Goal: Information Seeking & Learning: Find specific fact

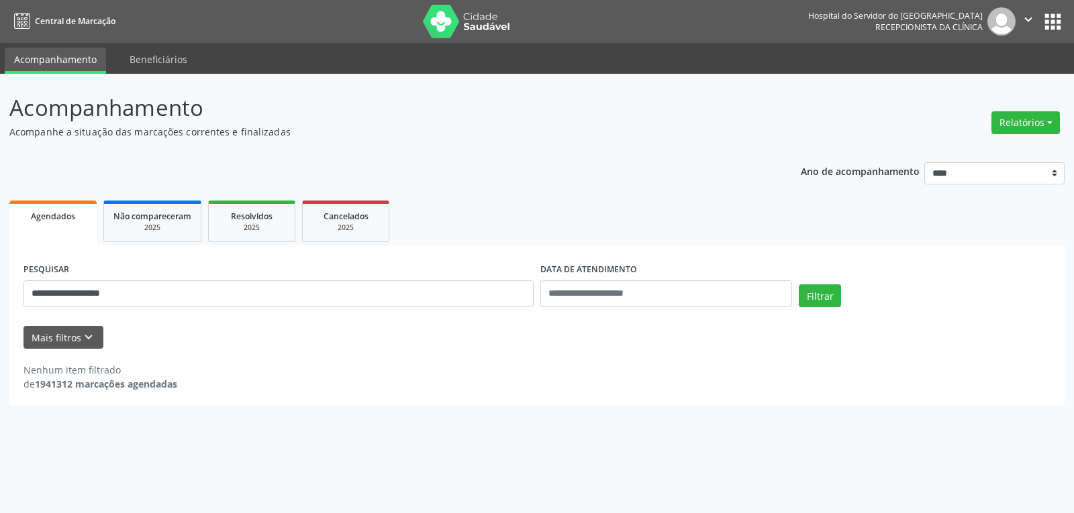
click at [799, 285] on button "Filtrar" at bounding box center [820, 296] width 42 height 23
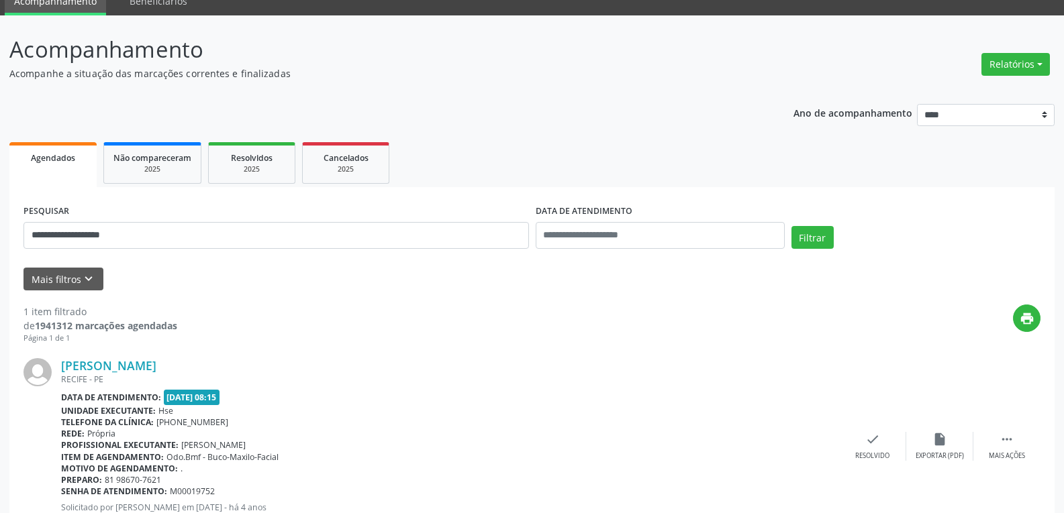
scroll to position [117, 0]
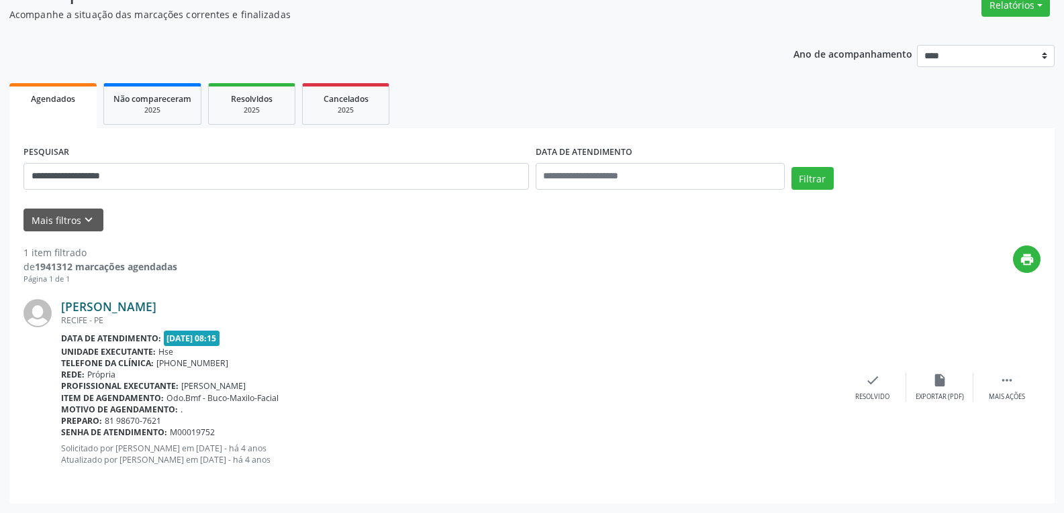
click at [99, 303] on link "[PERSON_NAME]" at bounding box center [108, 306] width 95 height 15
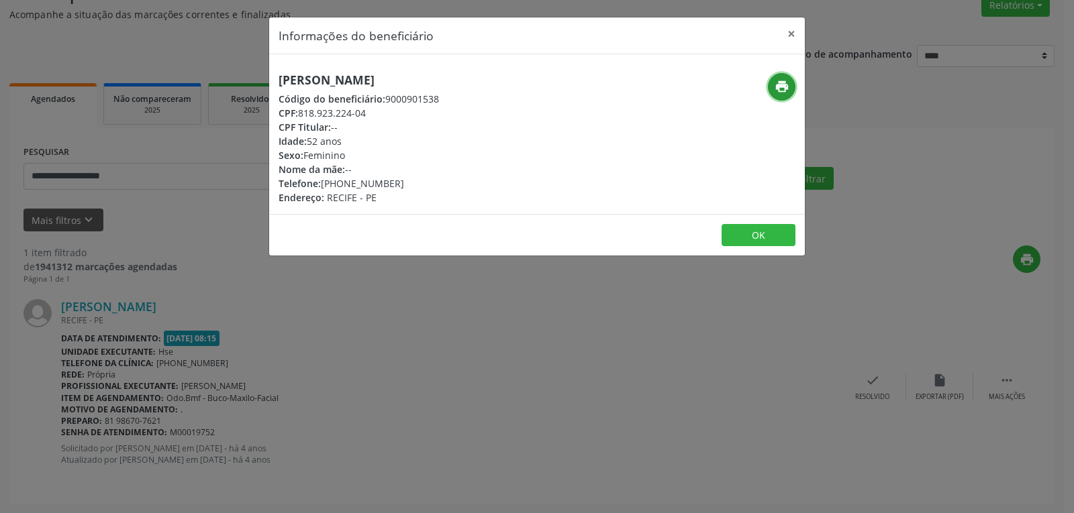
click at [780, 87] on icon "print" at bounding box center [781, 86] width 15 height 15
drag, startPoint x: 299, startPoint y: 113, endPoint x: 413, endPoint y: 111, distance: 114.1
click at [413, 111] on div "CPF: 818.923.224-04" at bounding box center [358, 113] width 160 height 14
copy div "818.923.224-04"
drag, startPoint x: 341, startPoint y: 178, endPoint x: 414, endPoint y: 186, distance: 73.5
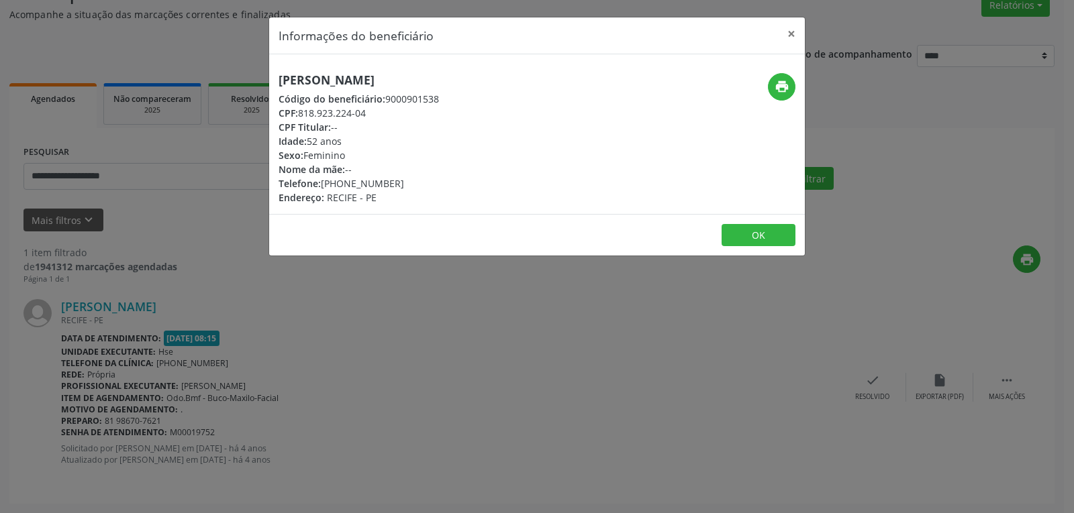
click at [414, 186] on div "Telefone: [PHONE_NUMBER]" at bounding box center [358, 183] width 160 height 14
copy div "98670-7621"
click at [789, 35] on button "×" at bounding box center [791, 33] width 27 height 33
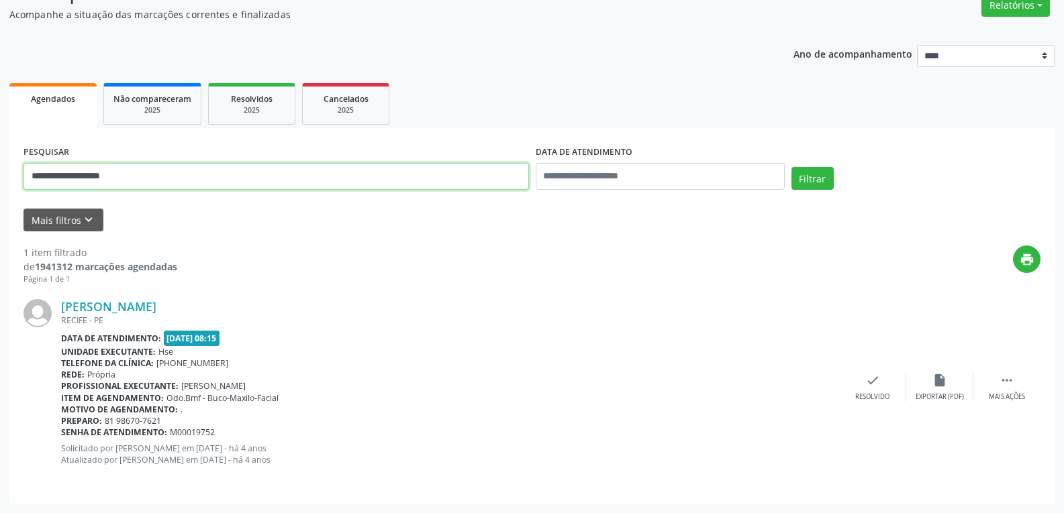
drag, startPoint x: 130, startPoint y: 178, endPoint x: 0, endPoint y: 147, distance: 133.8
click at [0, 147] on div "**********" at bounding box center [532, 234] width 1064 height 557
click at [70, 174] on input "**********" at bounding box center [275, 176] width 505 height 27
click at [791, 167] on button "Filtrar" at bounding box center [812, 178] width 42 height 23
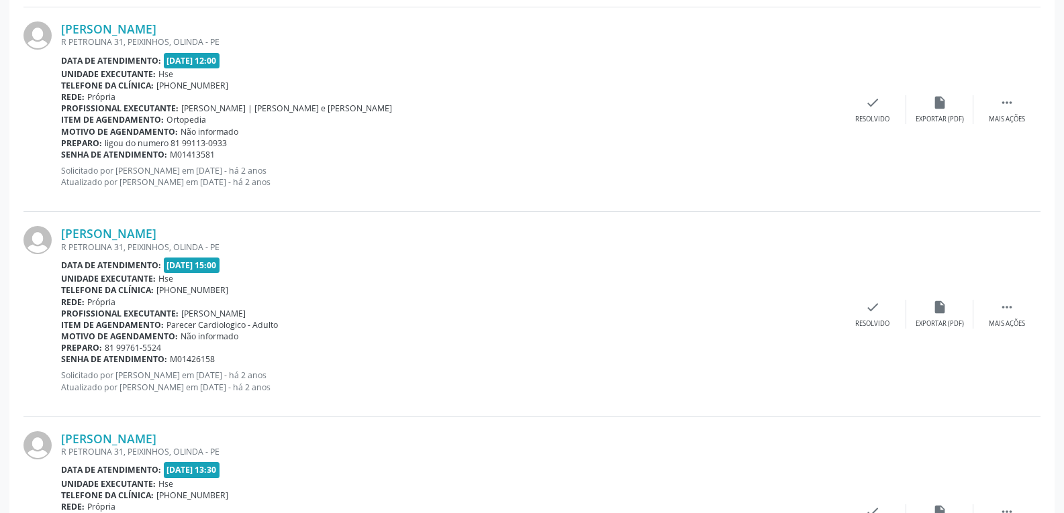
scroll to position [1142, 0]
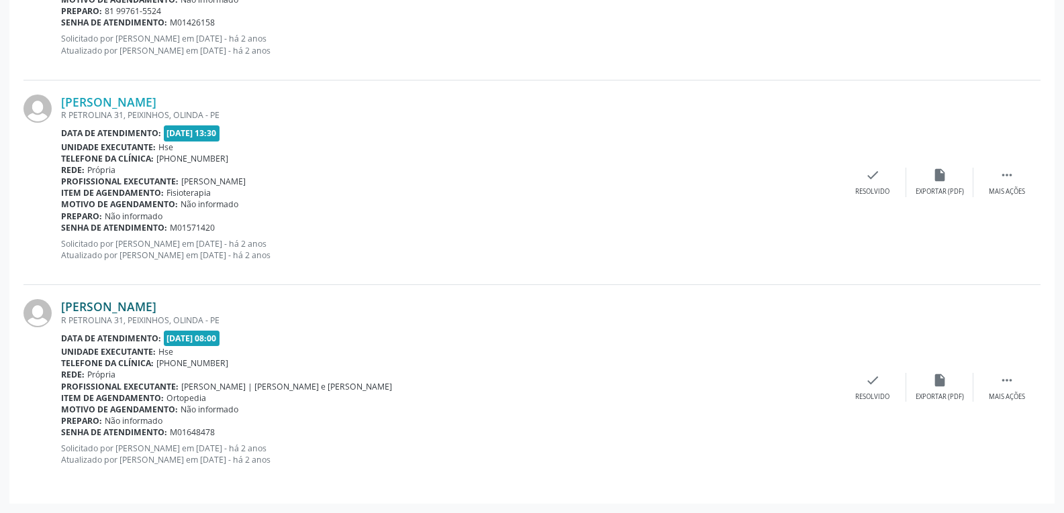
click at [110, 310] on link "[PERSON_NAME]" at bounding box center [108, 306] width 95 height 15
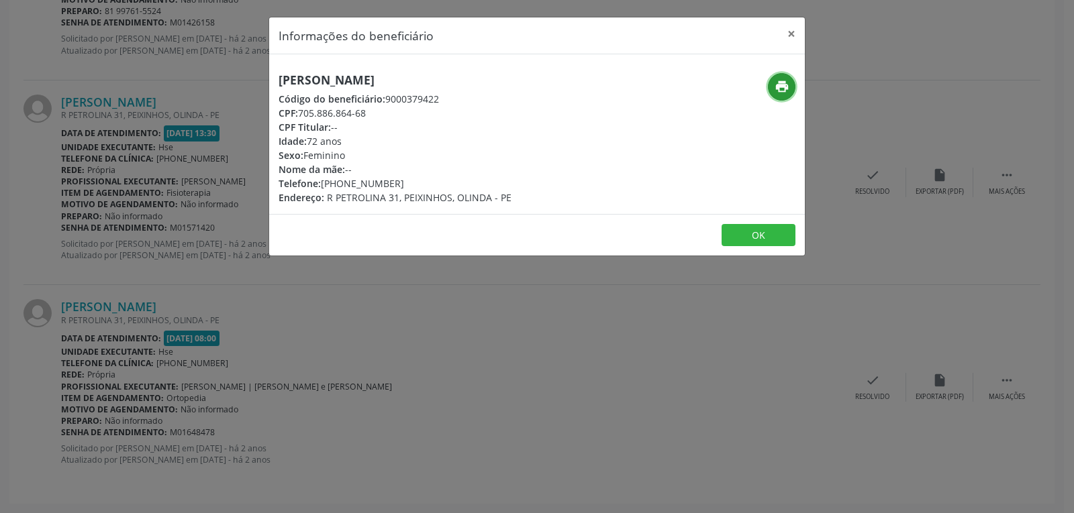
click at [779, 92] on icon "print" at bounding box center [781, 86] width 15 height 15
drag, startPoint x: 299, startPoint y: 111, endPoint x: 366, endPoint y: 111, distance: 67.1
click at [366, 111] on div "CPF: 705.886.864-68" at bounding box center [394, 113] width 233 height 14
copy div "705.886.864-68"
drag, startPoint x: 339, startPoint y: 185, endPoint x: 410, endPoint y: 184, distance: 71.1
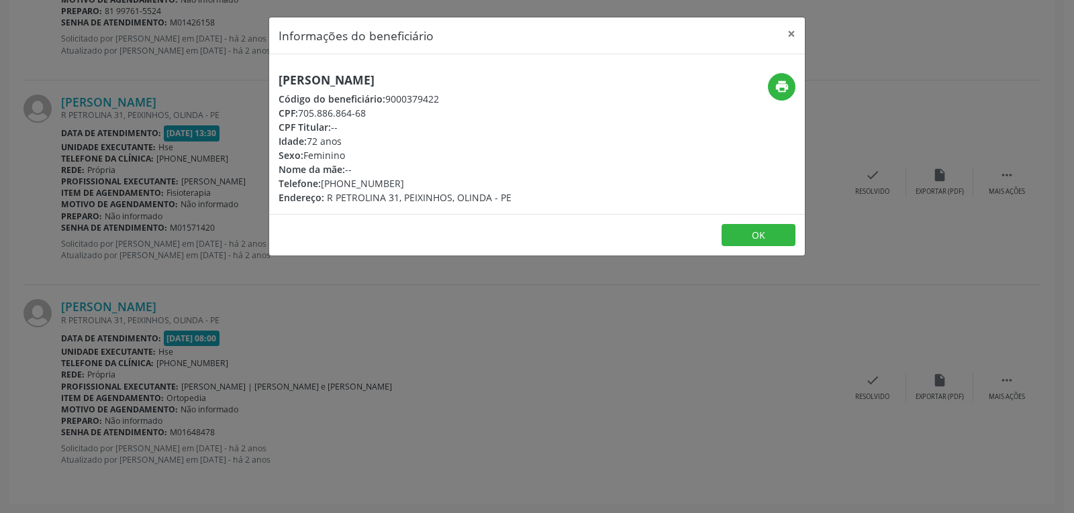
click at [410, 184] on div "Telefone: [PHONE_NUMBER]" at bounding box center [394, 183] width 233 height 14
copy div "99761-5524"
click at [789, 29] on button "×" at bounding box center [791, 33] width 27 height 33
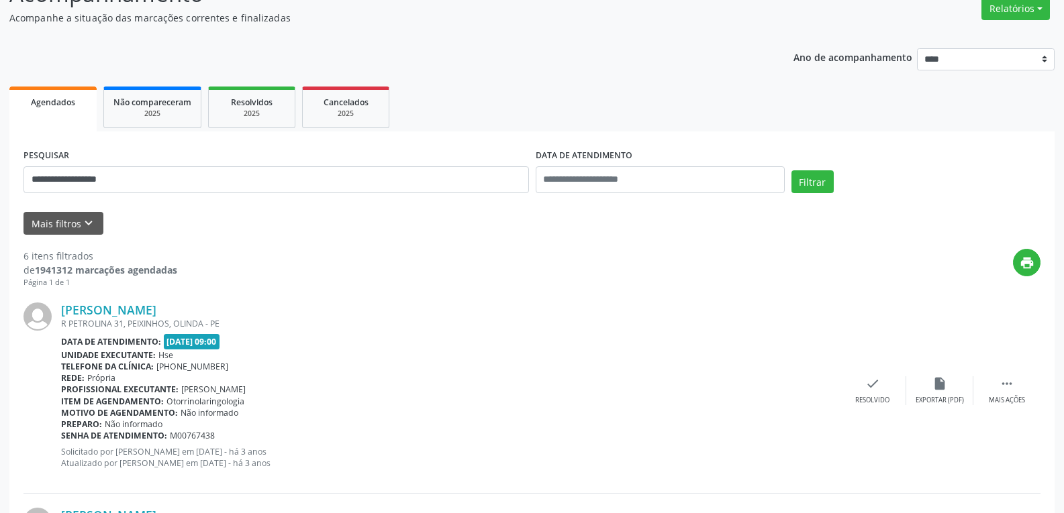
scroll to position [0, 0]
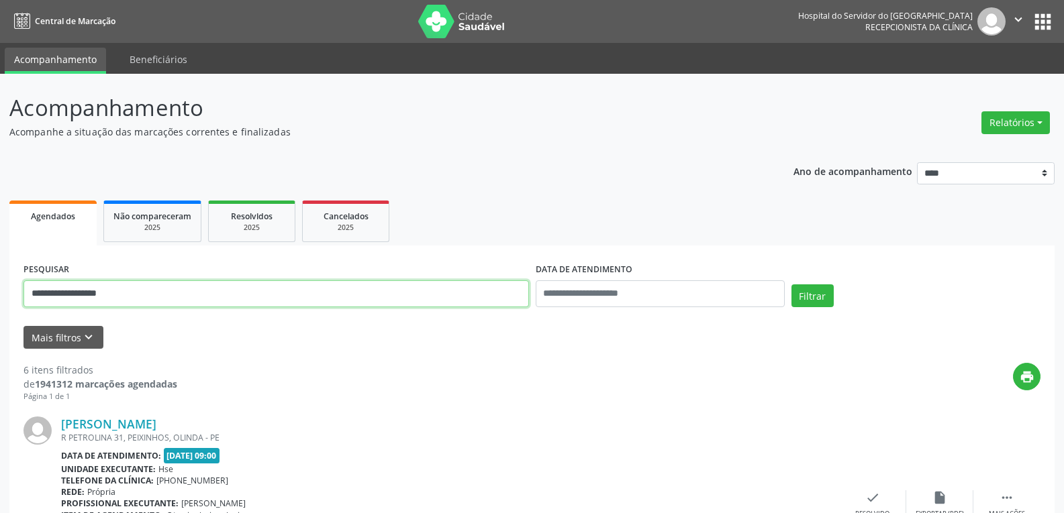
drag, startPoint x: 144, startPoint y: 289, endPoint x: 0, endPoint y: 282, distance: 144.5
click at [791, 285] on button "Filtrar" at bounding box center [812, 296] width 42 height 23
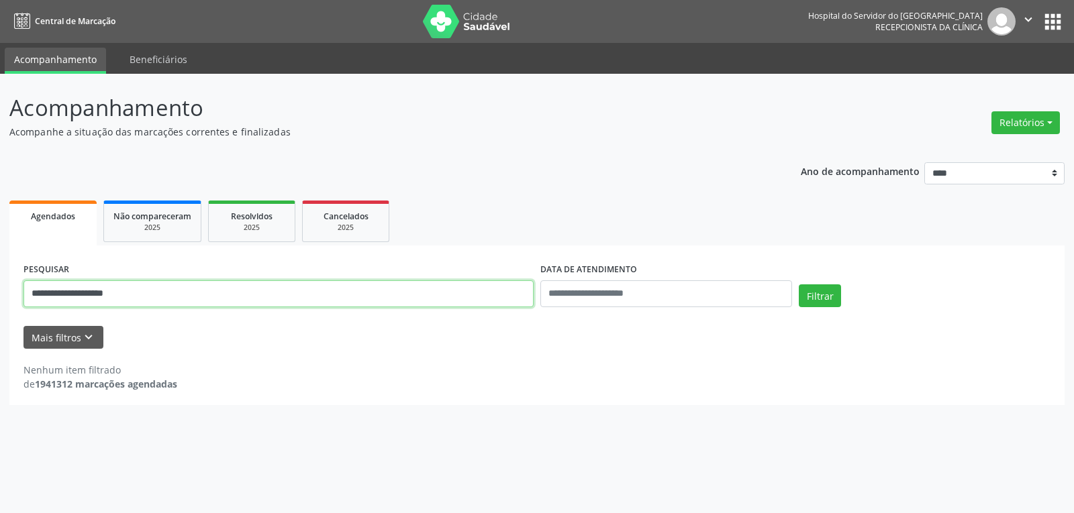
click at [75, 295] on input "**********" at bounding box center [278, 293] width 510 height 27
click at [74, 289] on input "**********" at bounding box center [278, 293] width 510 height 27
click at [799, 285] on button "Filtrar" at bounding box center [820, 296] width 42 height 23
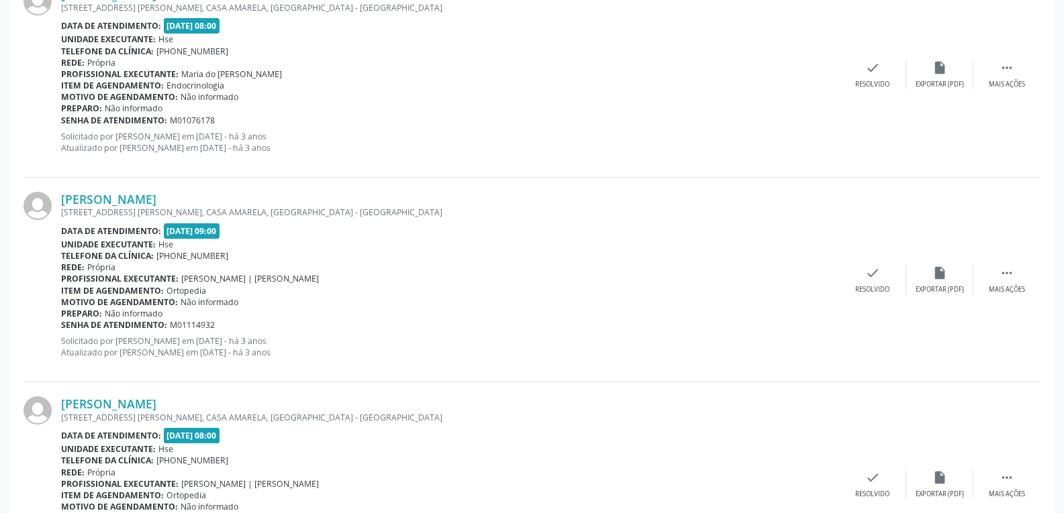
scroll to position [3025, 0]
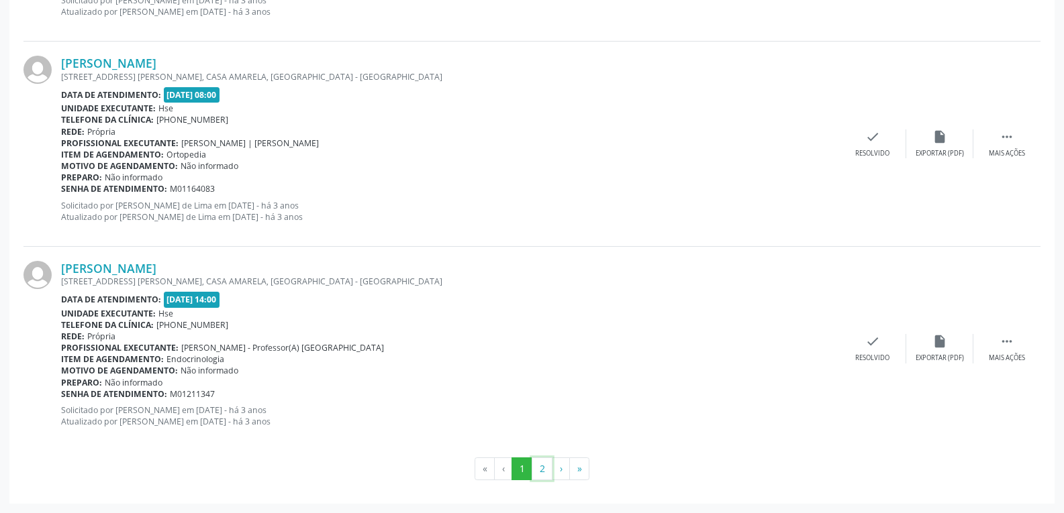
click at [542, 467] on button "2" at bounding box center [541, 469] width 21 height 23
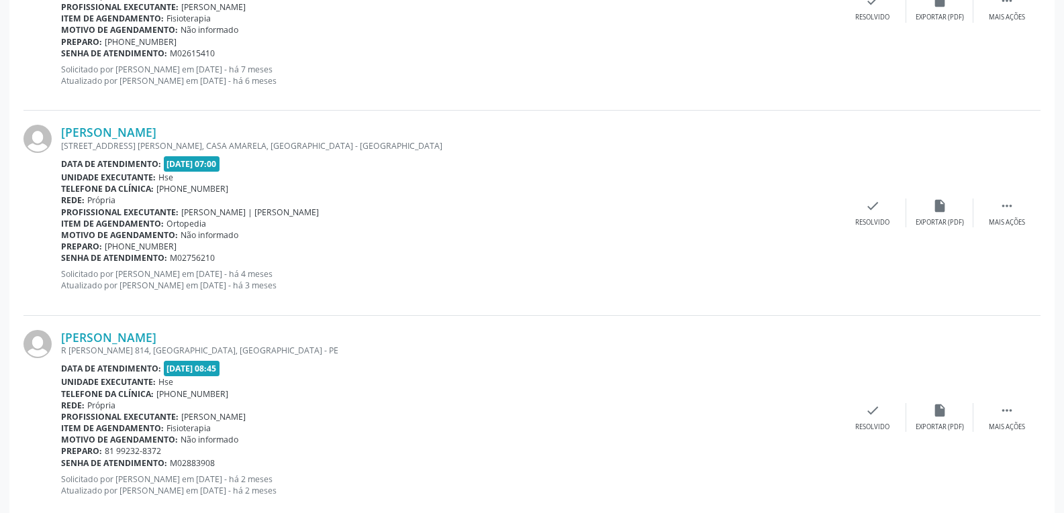
scroll to position [2410, 0]
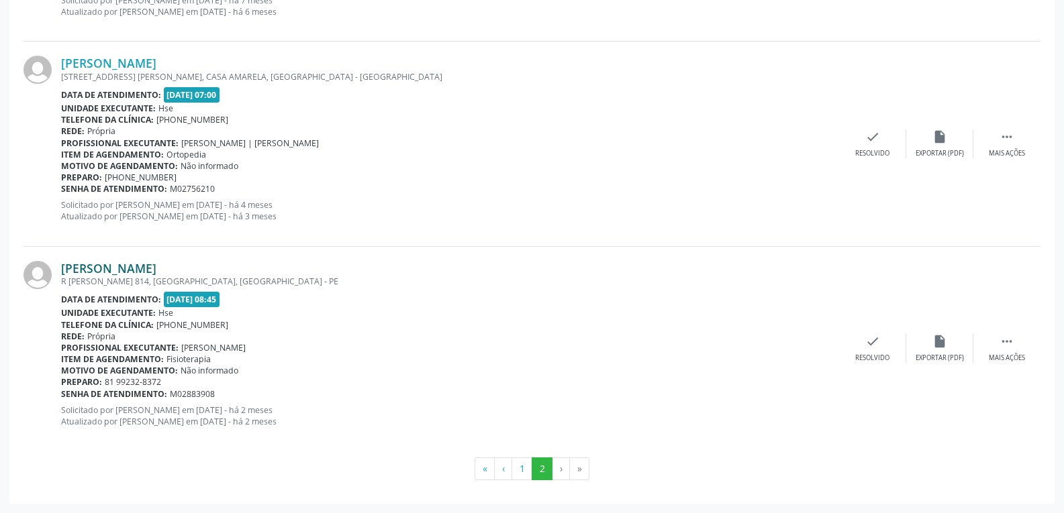
click at [155, 266] on link "[PERSON_NAME]" at bounding box center [108, 268] width 95 height 15
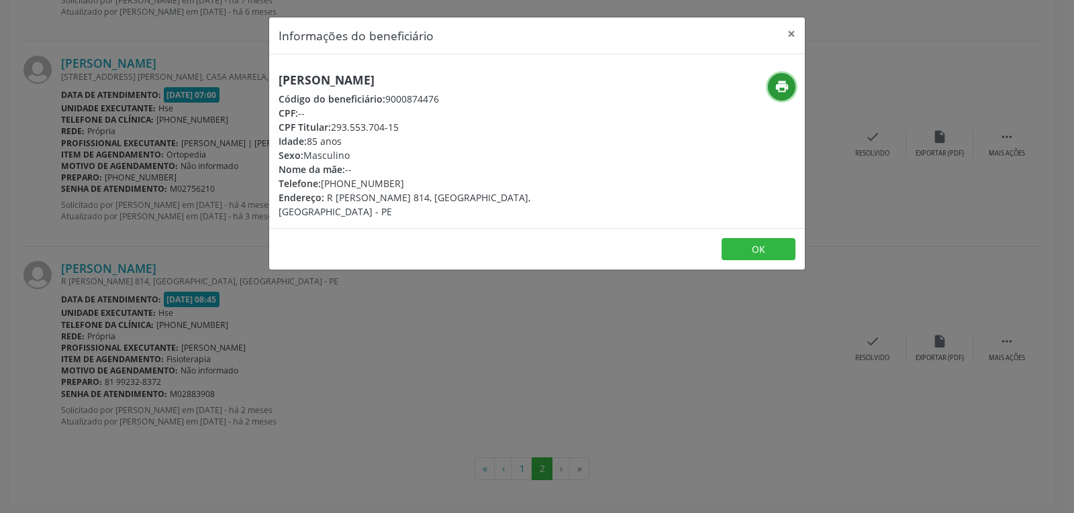
click at [784, 78] on button "print" at bounding box center [782, 87] width 28 height 28
drag, startPoint x: 330, startPoint y: 121, endPoint x: 456, endPoint y: 127, distance: 126.3
click at [456, 127] on div "CPF Titular: 293.553.704-15" at bounding box center [447, 127] width 338 height 14
copy div "293.553.704-15"
drag, startPoint x: 321, startPoint y: 182, endPoint x: 403, endPoint y: 179, distance: 81.2
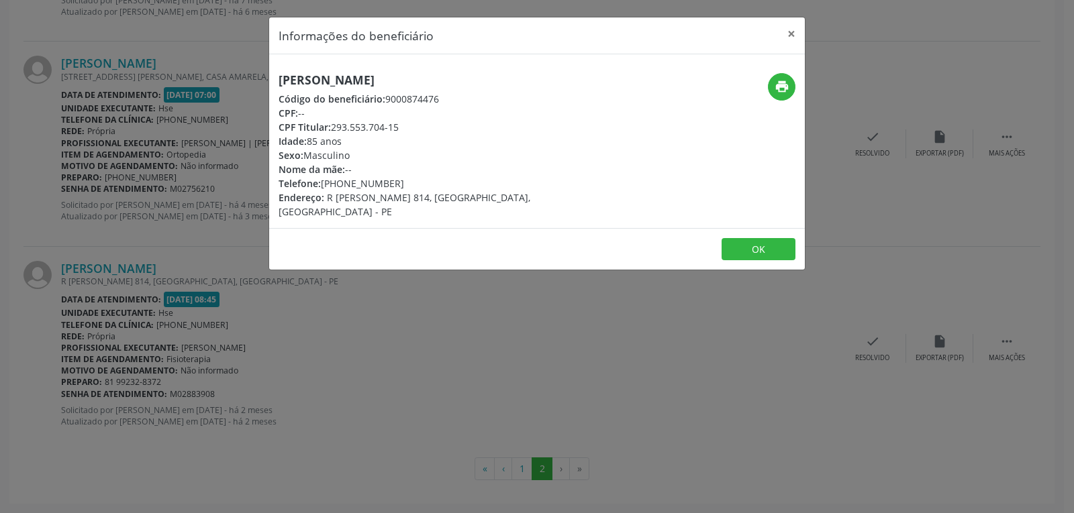
click at [403, 179] on div "Telefone: [PHONE_NUMBER]" at bounding box center [447, 183] width 338 height 14
copy div "[PHONE_NUMBER]"
click at [790, 30] on button "×" at bounding box center [791, 33] width 27 height 33
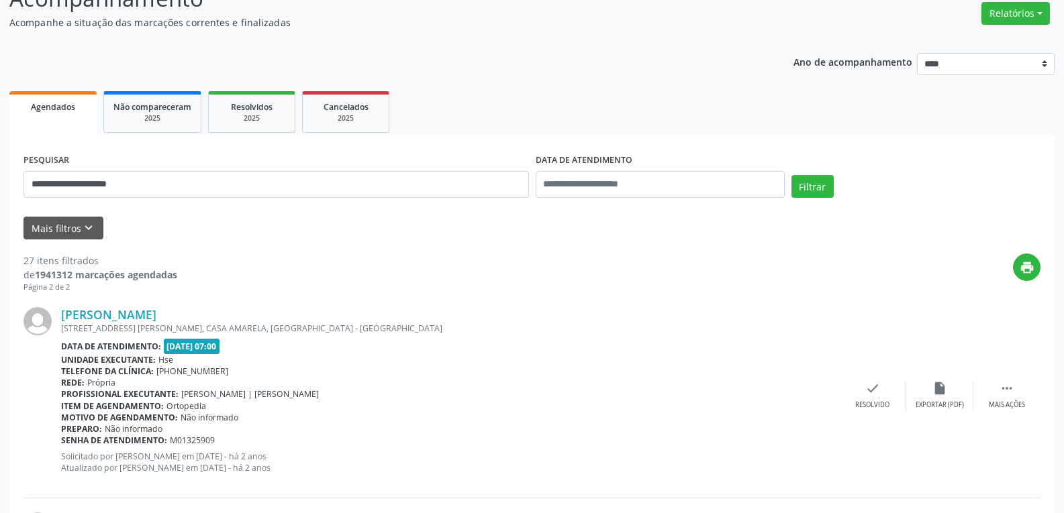
scroll to position [0, 0]
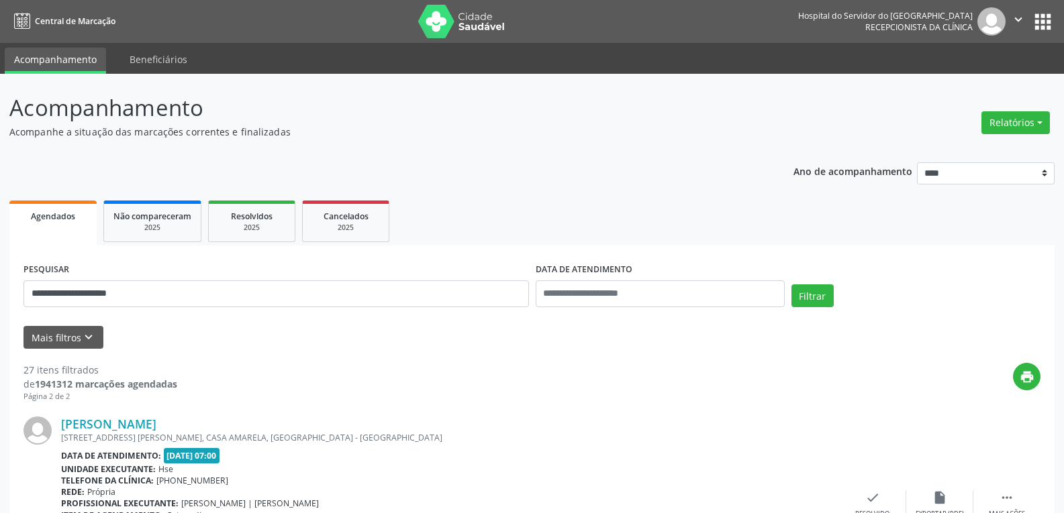
drag, startPoint x: 170, startPoint y: 278, endPoint x: 0, endPoint y: 258, distance: 171.6
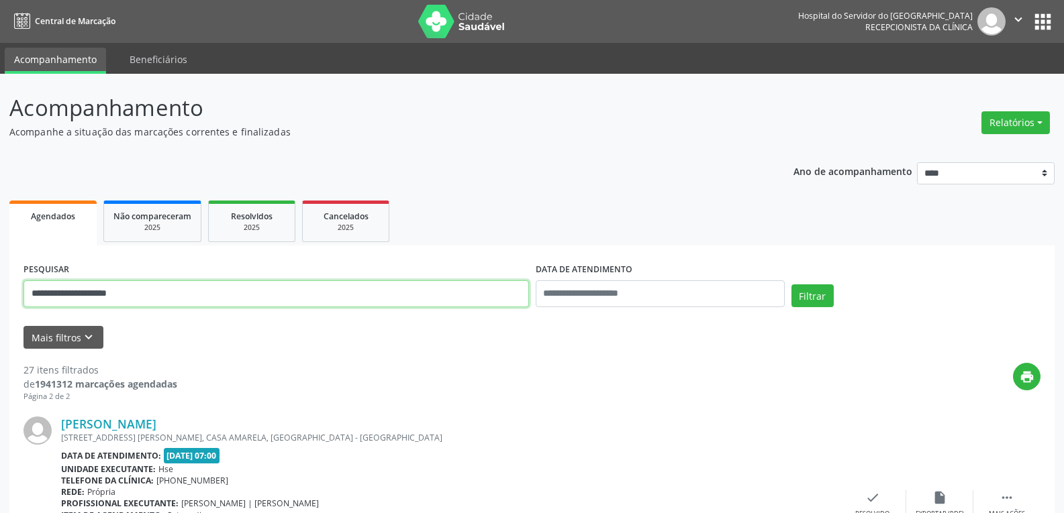
drag, startPoint x: 159, startPoint y: 288, endPoint x: 0, endPoint y: 265, distance: 160.7
paste input "text"
click at [791, 285] on button "Filtrar" at bounding box center [812, 296] width 42 height 23
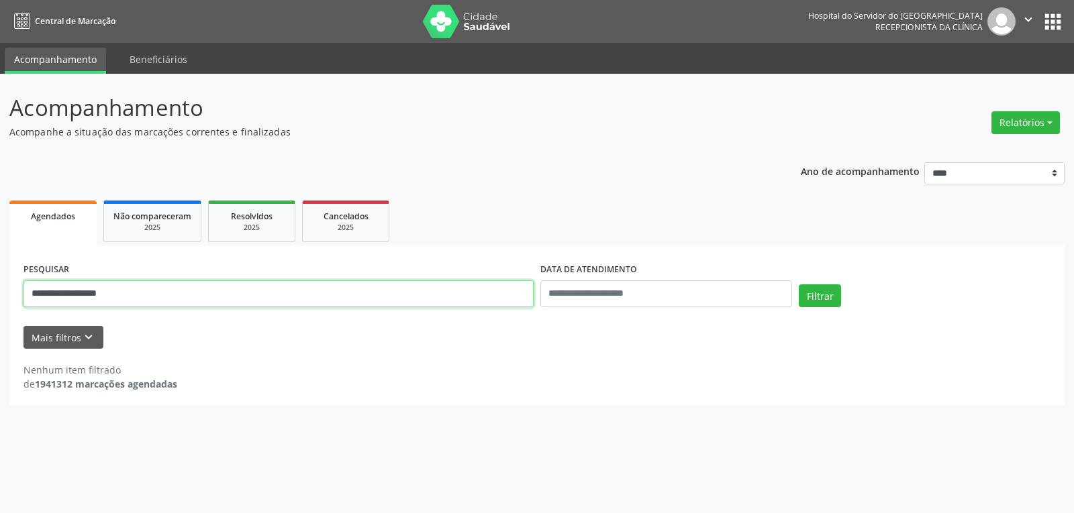
drag, startPoint x: 178, startPoint y: 291, endPoint x: 0, endPoint y: 268, distance: 180.0
click at [0, 268] on div "**********" at bounding box center [537, 294] width 1074 height 440
paste input "text"
click at [799, 285] on button "Filtrar" at bounding box center [820, 296] width 42 height 23
drag, startPoint x: 116, startPoint y: 300, endPoint x: 0, endPoint y: 278, distance: 118.2
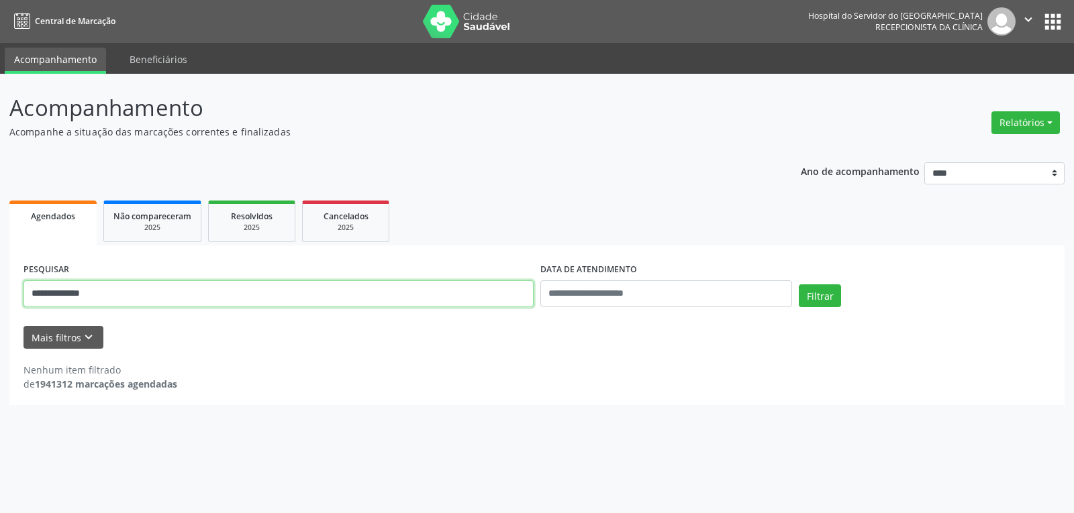
click at [0, 278] on div "**********" at bounding box center [537, 294] width 1074 height 440
click at [799, 285] on button "Filtrar" at bounding box center [820, 296] width 42 height 23
drag, startPoint x: 123, startPoint y: 293, endPoint x: 0, endPoint y: 291, distance: 123.5
click at [0, 291] on div "**********" at bounding box center [537, 294] width 1074 height 440
type input "**********"
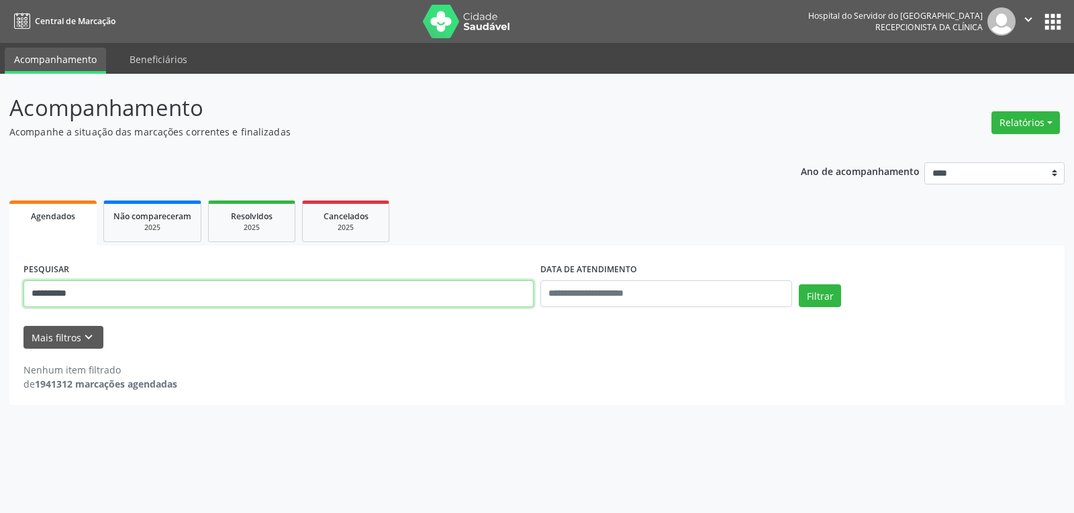
click at [799, 285] on button "Filtrar" at bounding box center [820, 296] width 42 height 23
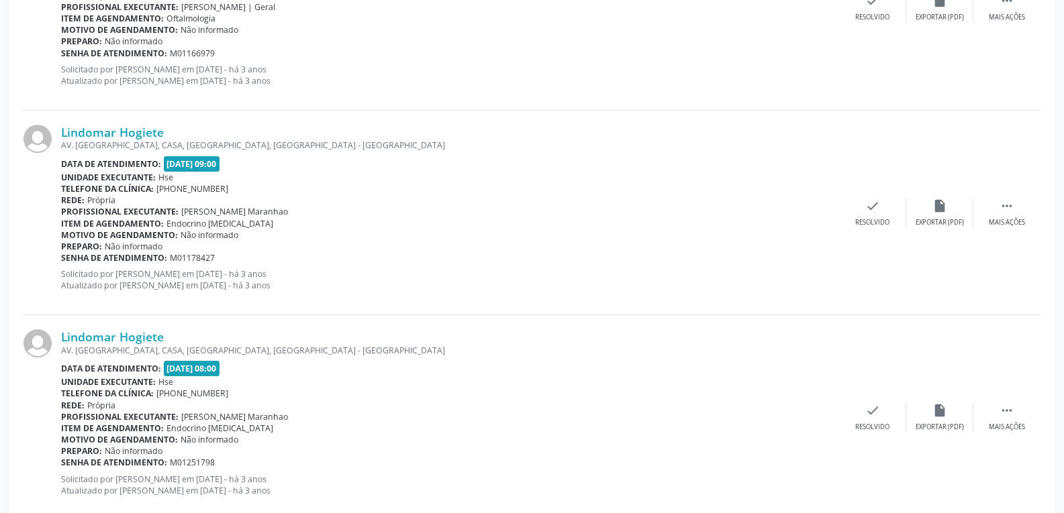
scroll to position [3025, 0]
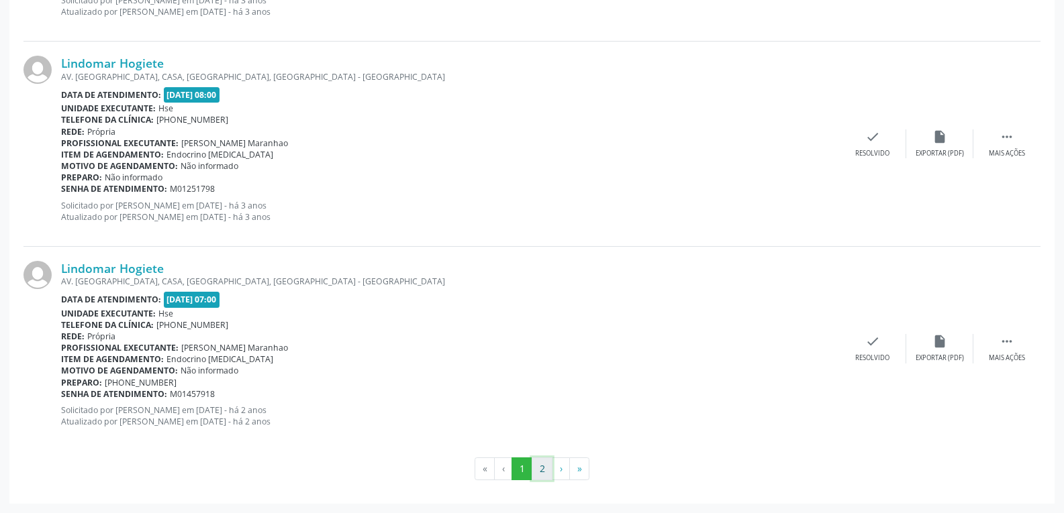
click at [537, 468] on button "2" at bounding box center [541, 469] width 21 height 23
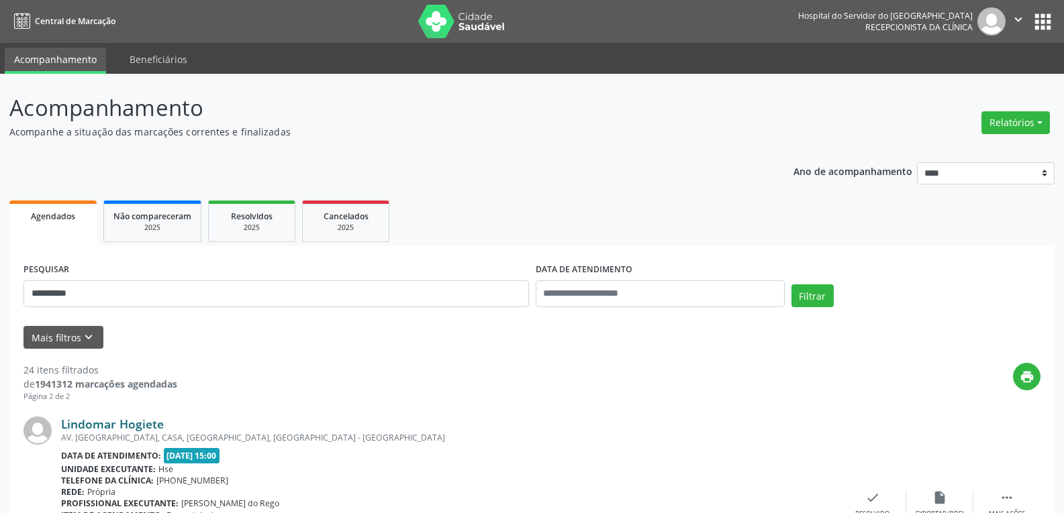
click at [91, 424] on link "Lindomar Hogiete" at bounding box center [112, 424] width 103 height 15
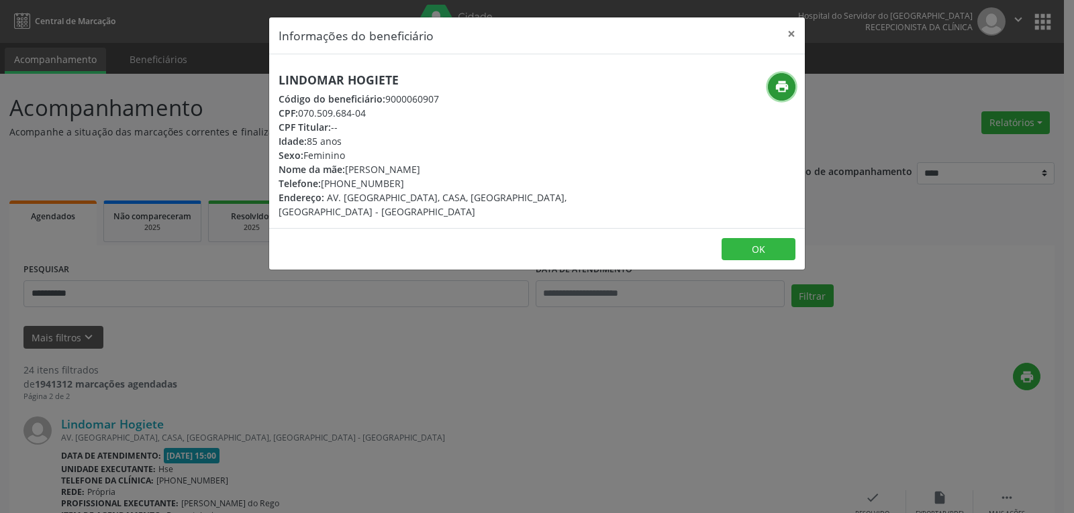
click at [784, 89] on icon "print" at bounding box center [781, 86] width 15 height 15
drag, startPoint x: 297, startPoint y: 109, endPoint x: 407, endPoint y: 119, distance: 110.4
click at [407, 119] on div "CPF: 070.509.684-04" at bounding box center [447, 113] width 338 height 14
copy div "070.509.684-04"
drag, startPoint x: 342, startPoint y: 183, endPoint x: 407, endPoint y: 178, distance: 64.6
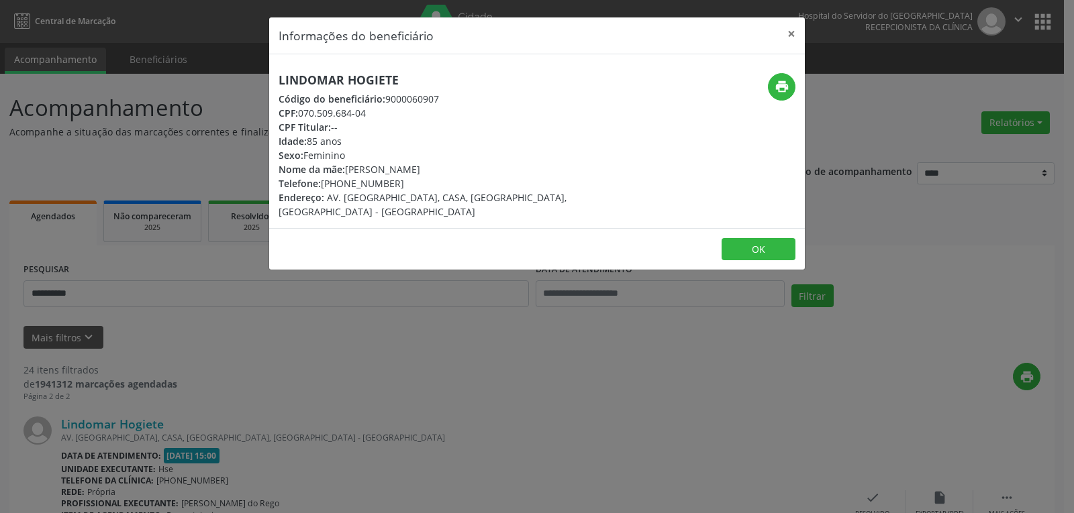
click at [407, 178] on div "Telefone: [PHONE_NUMBER]" at bounding box center [447, 183] width 338 height 14
copy div "98170-5070"
click at [791, 32] on button "×" at bounding box center [791, 33] width 27 height 33
